Goal: Transaction & Acquisition: Subscribe to service/newsletter

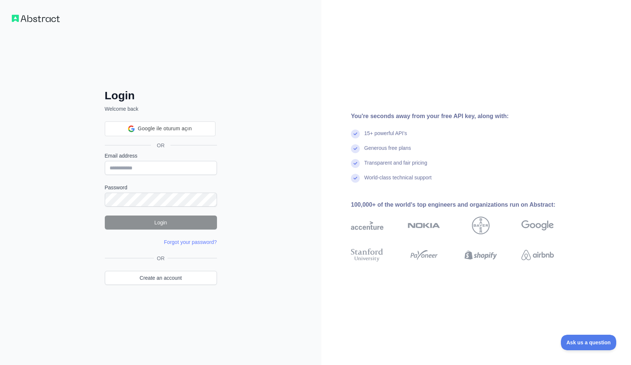
click at [33, 8] on div "Login Welcome back Google ile oturum açın Google ile oturum açın. Yeni sekmede …" at bounding box center [161, 182] width 322 height 365
click at [217, 126] on div "Login Welcome back Google ile oturum açın Google ile oturum açın. Yeni sekmede …" at bounding box center [161, 197] width 142 height 217
click at [169, 274] on link "Create an account" at bounding box center [161, 278] width 112 height 14
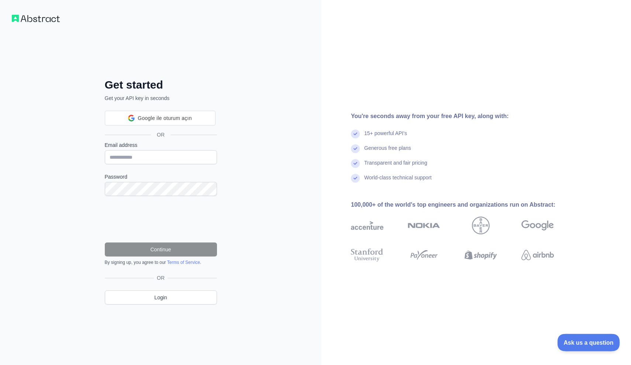
click at [573, 337] on button "Ask us a question" at bounding box center [584, 342] width 55 height 16
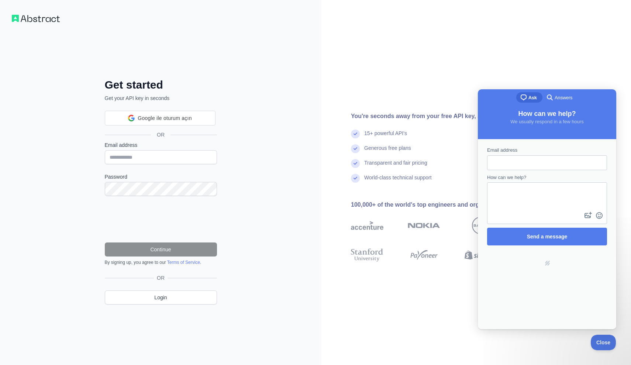
click at [555, 96] on span "Answers" at bounding box center [564, 97] width 18 height 7
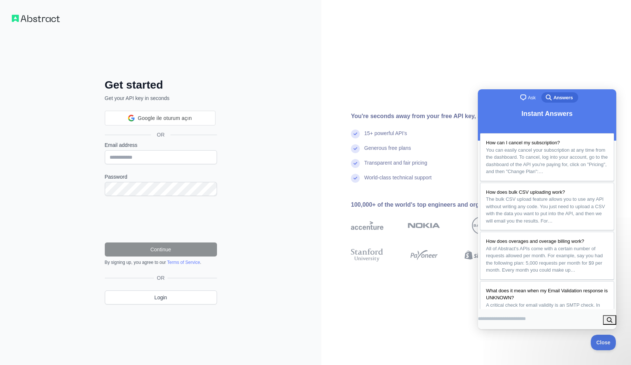
click at [450, 91] on div "You're seconds away from your free API key, along with: 15+ powerful API's Gene…" at bounding box center [477, 182] width 310 height 365
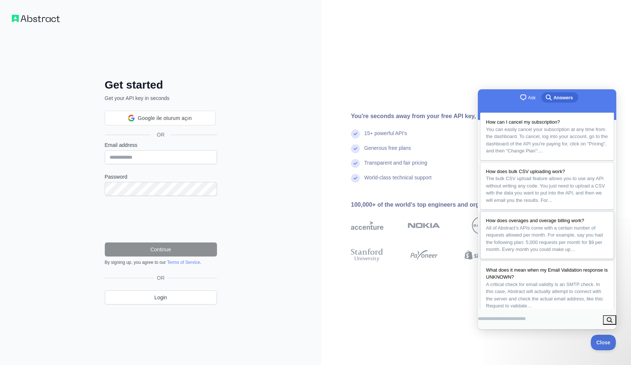
scroll to position [28, 0]
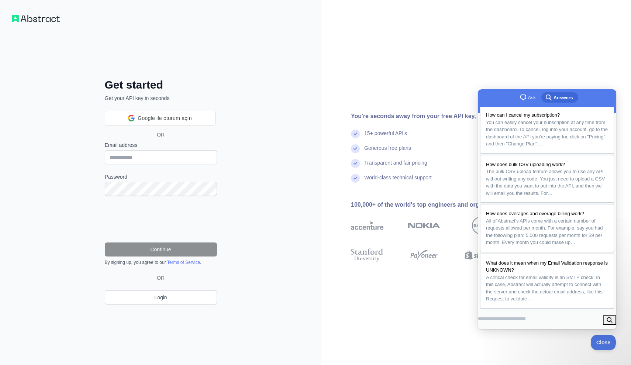
click at [422, 289] on div "You're seconds away from your free API key, along with: 15+ powerful API's Gene…" at bounding box center [477, 182] width 310 height 365
click at [180, 161] on input "Email address" at bounding box center [161, 157] width 112 height 14
type input "**********"
click at [168, 247] on button "Continue" at bounding box center [161, 250] width 112 height 14
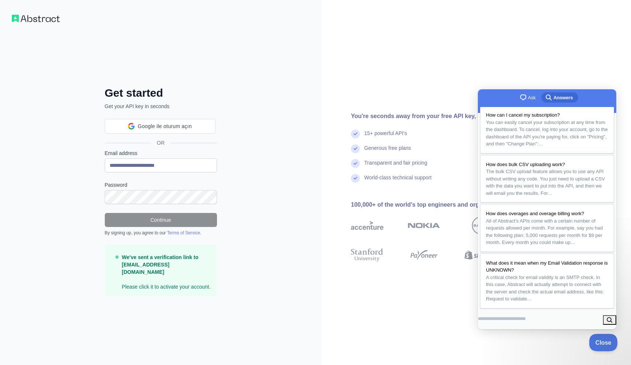
click at [594, 341] on span "Close" at bounding box center [601, 341] width 25 height 5
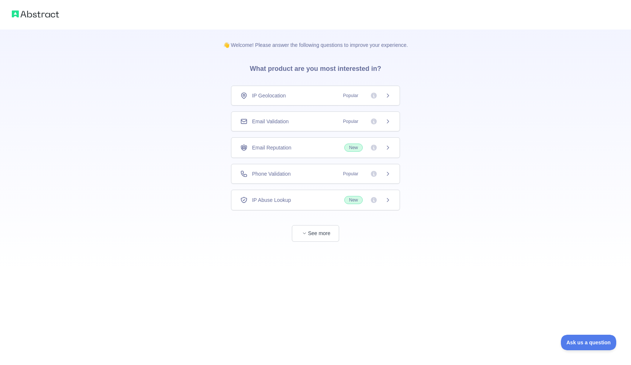
click at [388, 149] on icon at bounding box center [388, 148] width 6 height 6
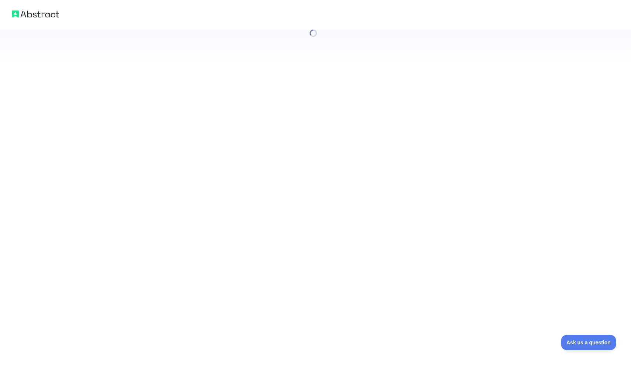
click at [376, 149] on div at bounding box center [315, 182] width 631 height 365
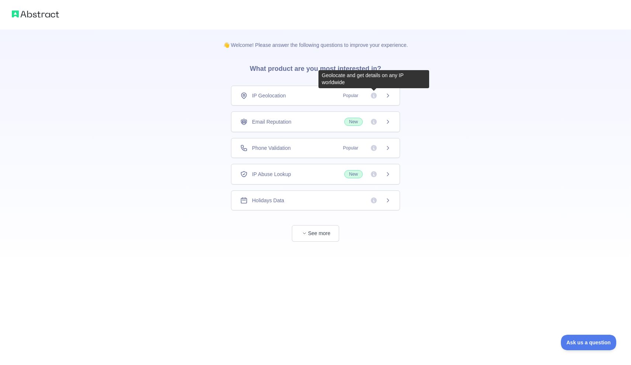
click at [374, 95] on icon at bounding box center [374, 96] width 6 height 6
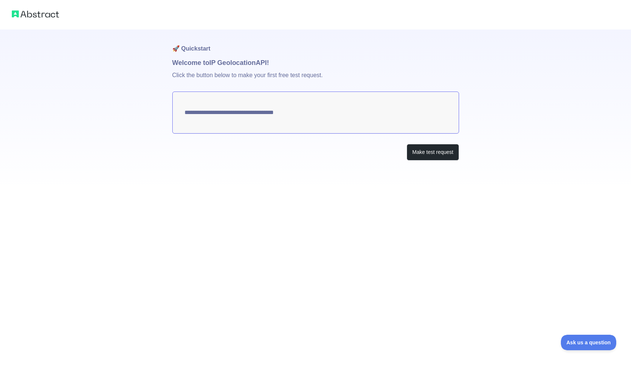
type textarea "**********"
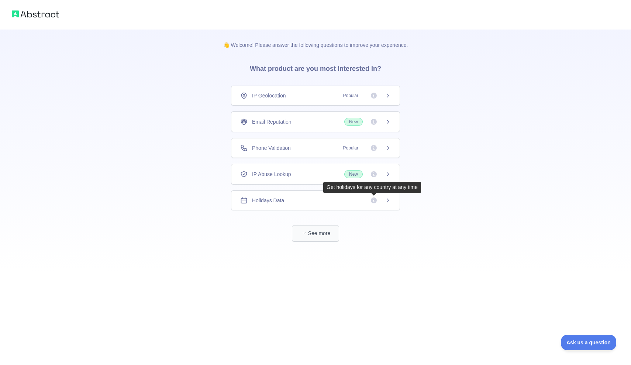
click at [321, 234] on button "See more" at bounding box center [315, 233] width 47 height 17
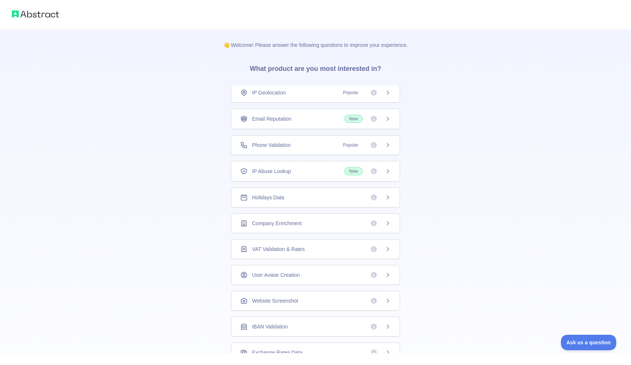
click at [446, 162] on div "👋 Welcome! Please answer the following questions to improve your experience. Wh…" at bounding box center [315, 235] width 631 height 470
click at [437, 142] on div "👋 Welcome! Please answer the following questions to improve your experience. Wh…" at bounding box center [315, 235] width 631 height 470
click at [392, 122] on div "Email Reputation New" at bounding box center [315, 119] width 169 height 21
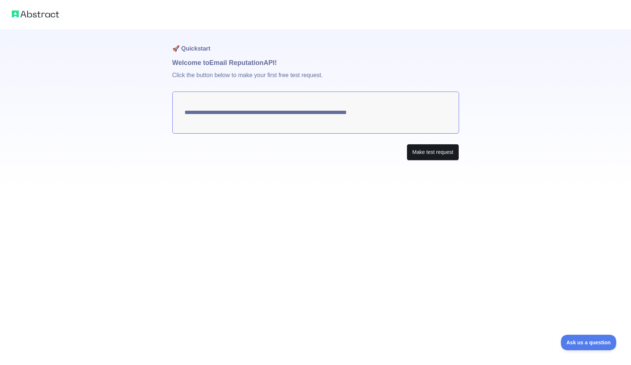
click at [423, 155] on button "Make test request" at bounding box center [433, 152] width 52 height 17
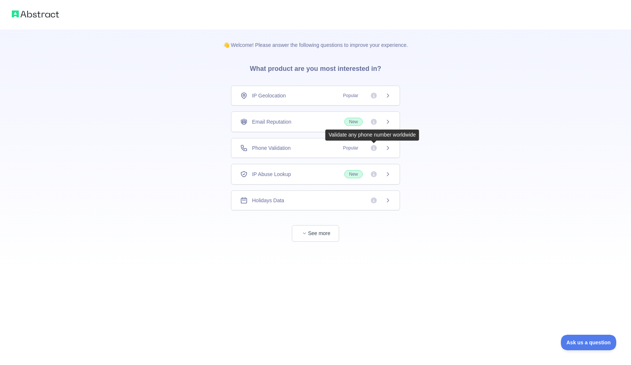
click at [388, 148] on icon at bounding box center [388, 148] width 6 height 6
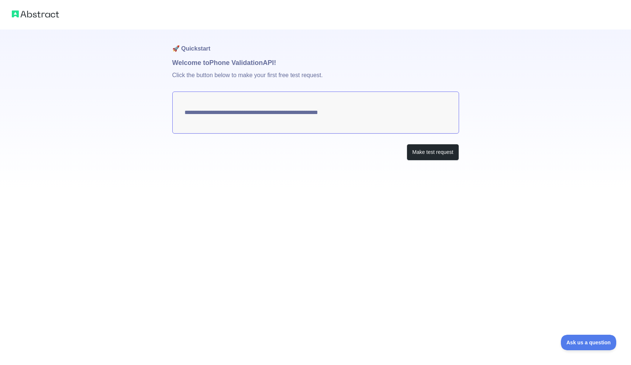
click at [358, 110] on textarea "**********" at bounding box center [315, 113] width 287 height 42
drag, startPoint x: 358, startPoint y: 113, endPoint x: 340, endPoint y: 112, distance: 18.5
click at [340, 113] on textarea "**********" at bounding box center [315, 113] width 287 height 42
drag, startPoint x: 322, startPoint y: 110, endPoint x: 362, endPoint y: 112, distance: 40.3
click at [362, 112] on textarea "**********" at bounding box center [315, 113] width 287 height 42
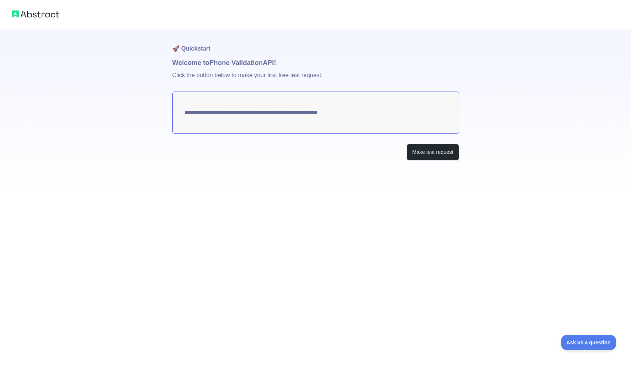
click at [201, 101] on textarea "**********" at bounding box center [315, 113] width 287 height 42
drag, startPoint x: 200, startPoint y: 63, endPoint x: 217, endPoint y: 66, distance: 17.5
click at [213, 64] on h1 "Welcome to Phone Validation API!" at bounding box center [315, 63] width 287 height 10
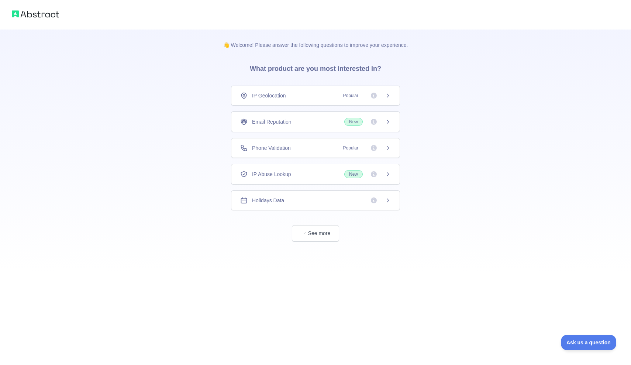
click at [374, 174] on icon at bounding box center [374, 174] width 6 height 6
click at [359, 100] on div "IP Geolocation Popular" at bounding box center [315, 96] width 169 height 20
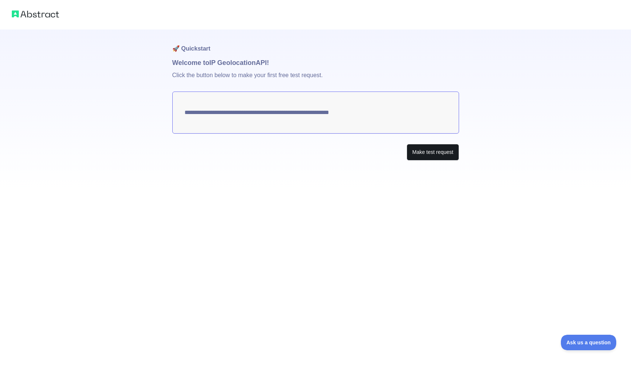
click at [412, 153] on button "Make test request" at bounding box center [433, 152] width 52 height 17
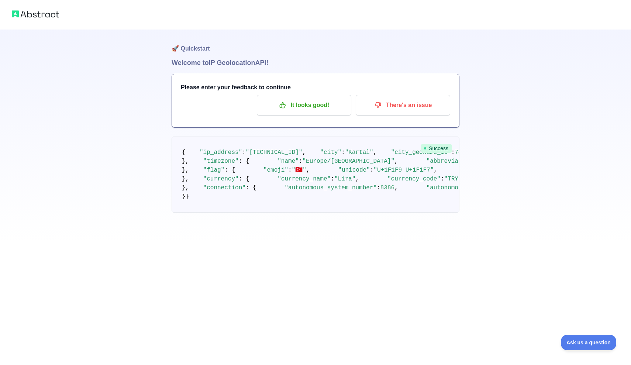
scroll to position [94, 0]
drag, startPoint x: 208, startPoint y: 85, endPoint x: 285, endPoint y: 96, distance: 78.3
click at [281, 137] on pre "{ "ip_address" : "[TECHNICAL_ID]" , "city" : "Kartal" , "city_geoname_id" : 743…" at bounding box center [316, 175] width 288 height 76
click at [285, 137] on pre "{ "ip_address" : "[TECHNICAL_ID]" , "city" : "Kartal" , "city_geoname_id" : 743…" at bounding box center [316, 175] width 288 height 76
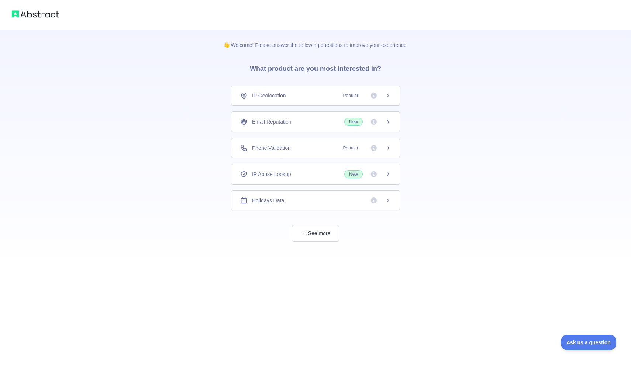
click at [341, 201] on div "Holidays Data" at bounding box center [315, 200] width 151 height 7
click at [361, 147] on span "Popular" at bounding box center [351, 147] width 24 height 7
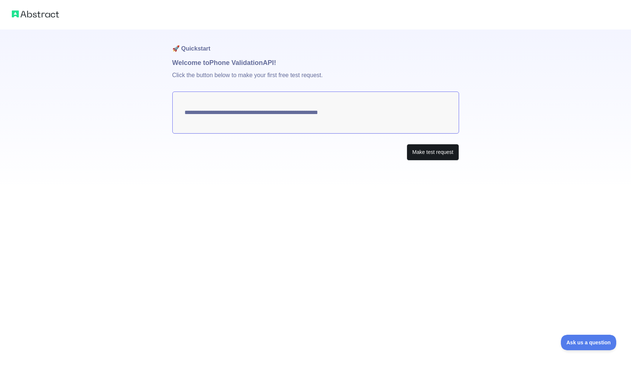
click at [407, 150] on button "Make test request" at bounding box center [433, 152] width 52 height 17
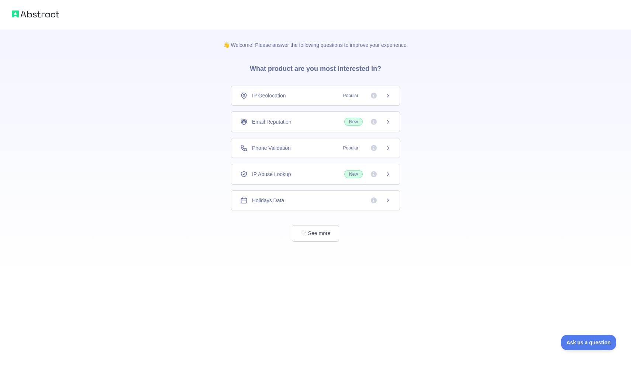
click at [349, 177] on span "New" at bounding box center [353, 174] width 18 height 8
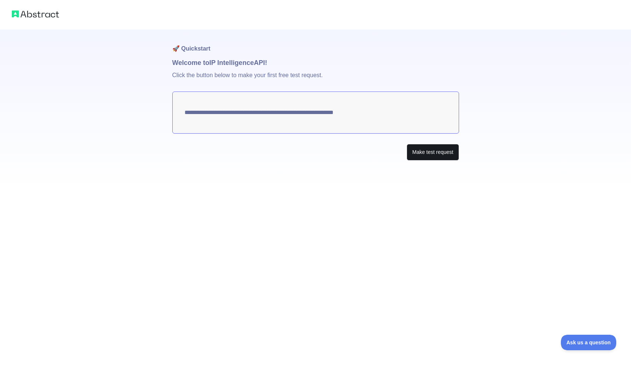
click at [414, 150] on button "Make test request" at bounding box center [433, 152] width 52 height 17
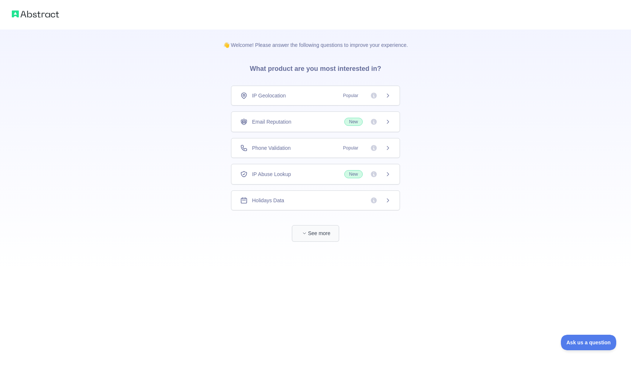
click at [310, 234] on button "See more" at bounding box center [315, 233] width 47 height 17
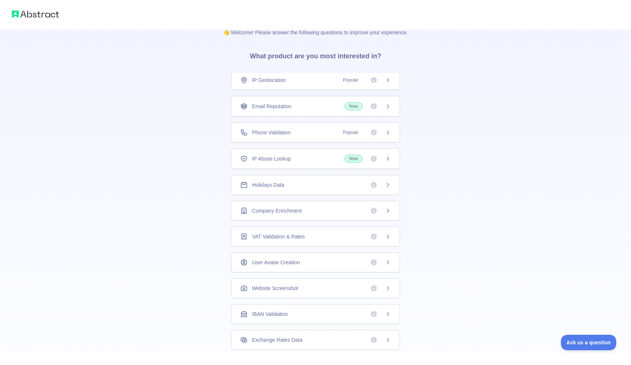
scroll to position [13, 0]
click at [340, 206] on div "Company Enrichment" at bounding box center [315, 210] width 169 height 20
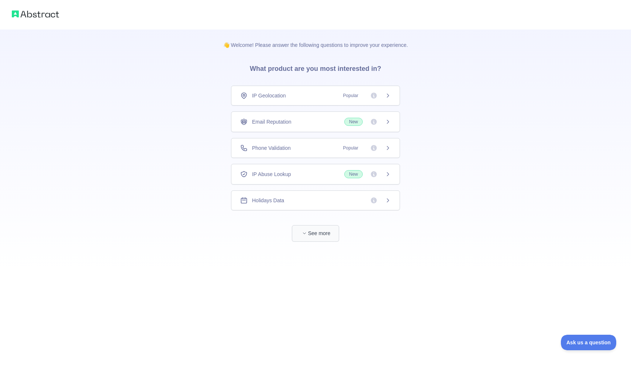
click at [327, 234] on button "See more" at bounding box center [315, 233] width 47 height 17
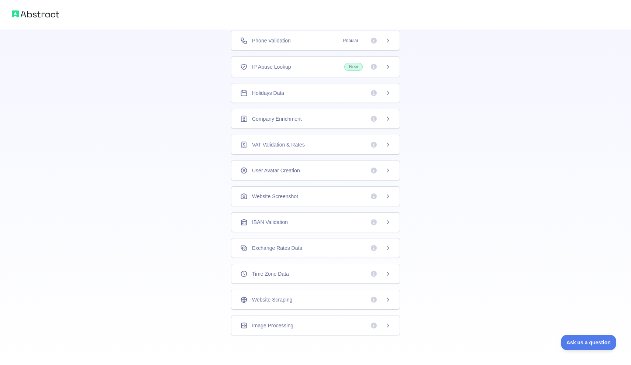
scroll to position [3, 0]
click at [324, 297] on div "Website Scraping" at bounding box center [315, 299] width 151 height 7
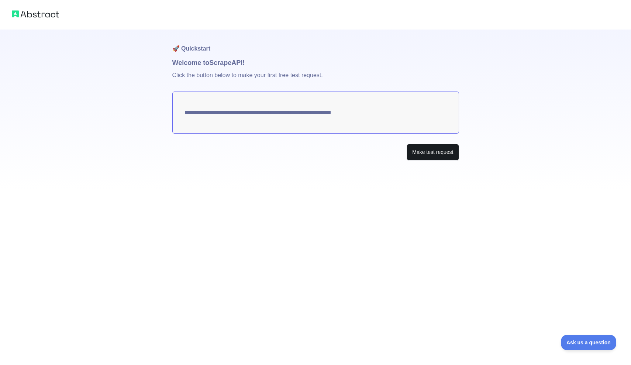
click at [434, 156] on button "Make test request" at bounding box center [433, 152] width 52 height 17
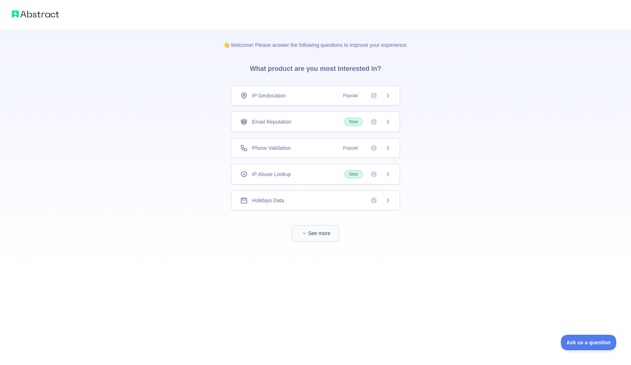
click at [326, 237] on button "See more" at bounding box center [315, 233] width 47 height 17
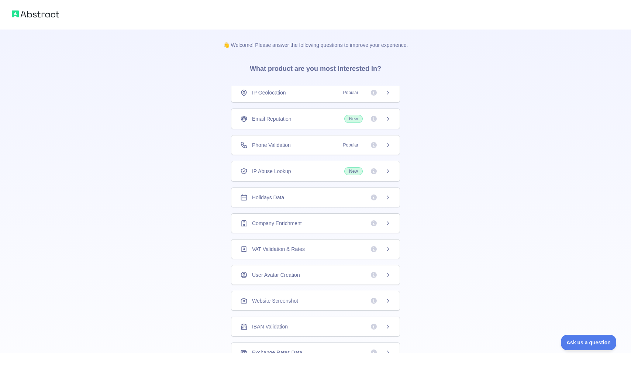
scroll to position [3, 0]
click at [322, 279] on div "User Avatar Creation" at bounding box center [315, 275] width 169 height 20
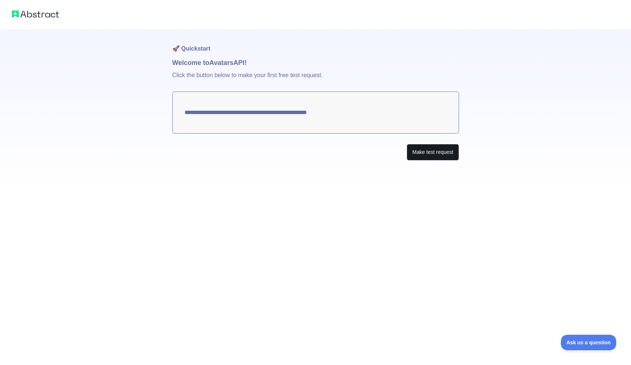
click at [424, 154] on button "Make test request" at bounding box center [433, 152] width 52 height 17
